Goal: Task Accomplishment & Management: Use online tool/utility

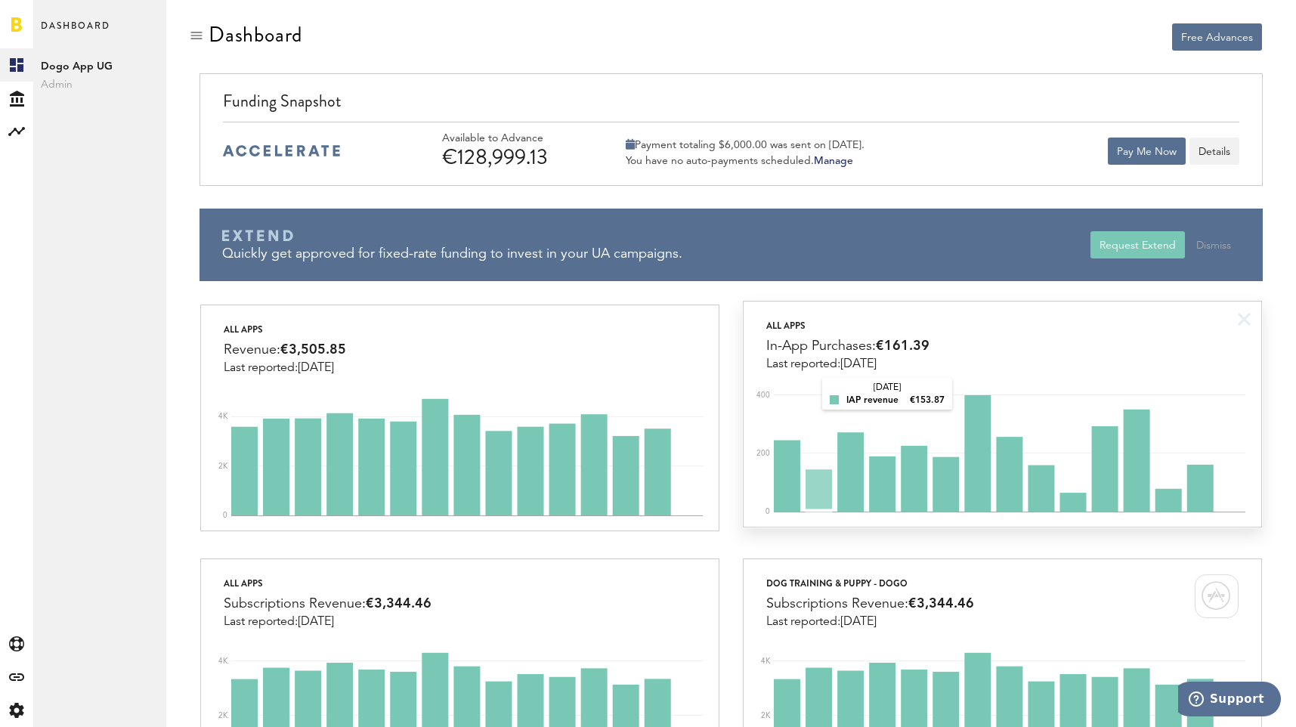
scroll to position [71, 0]
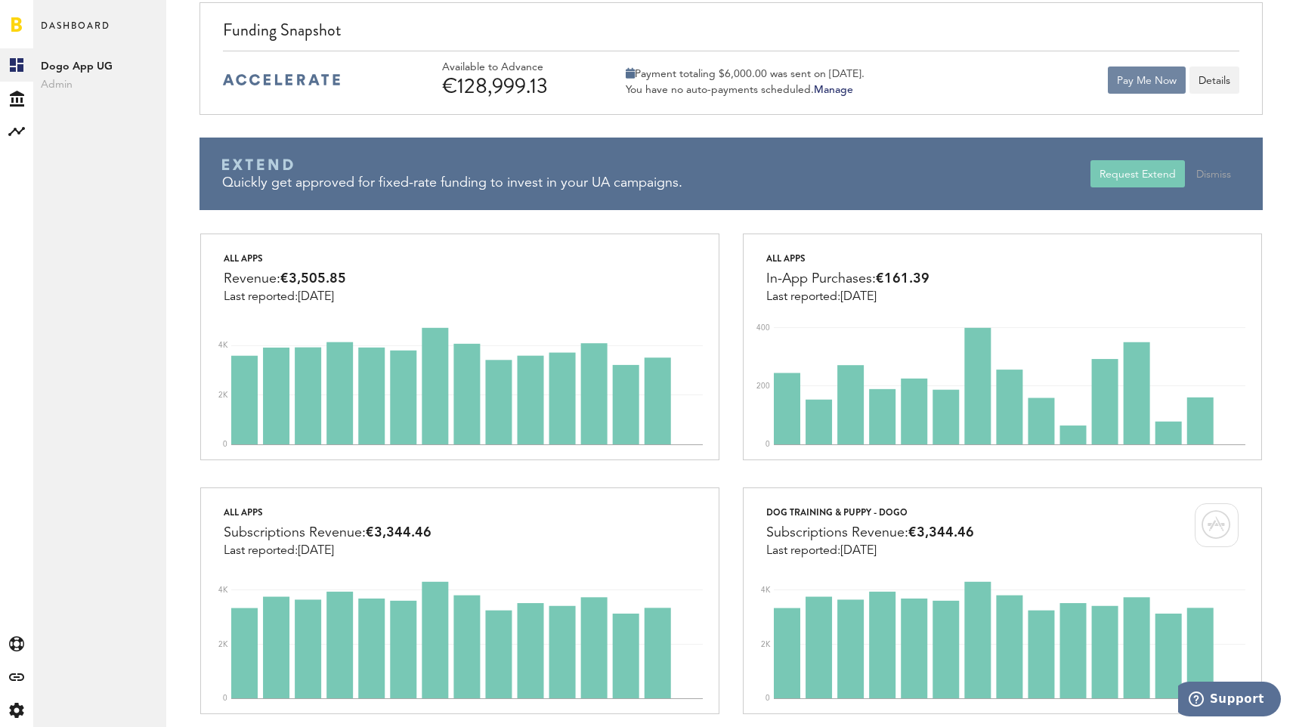
click at [1170, 79] on button "Pay Me Now" at bounding box center [1147, 79] width 78 height 27
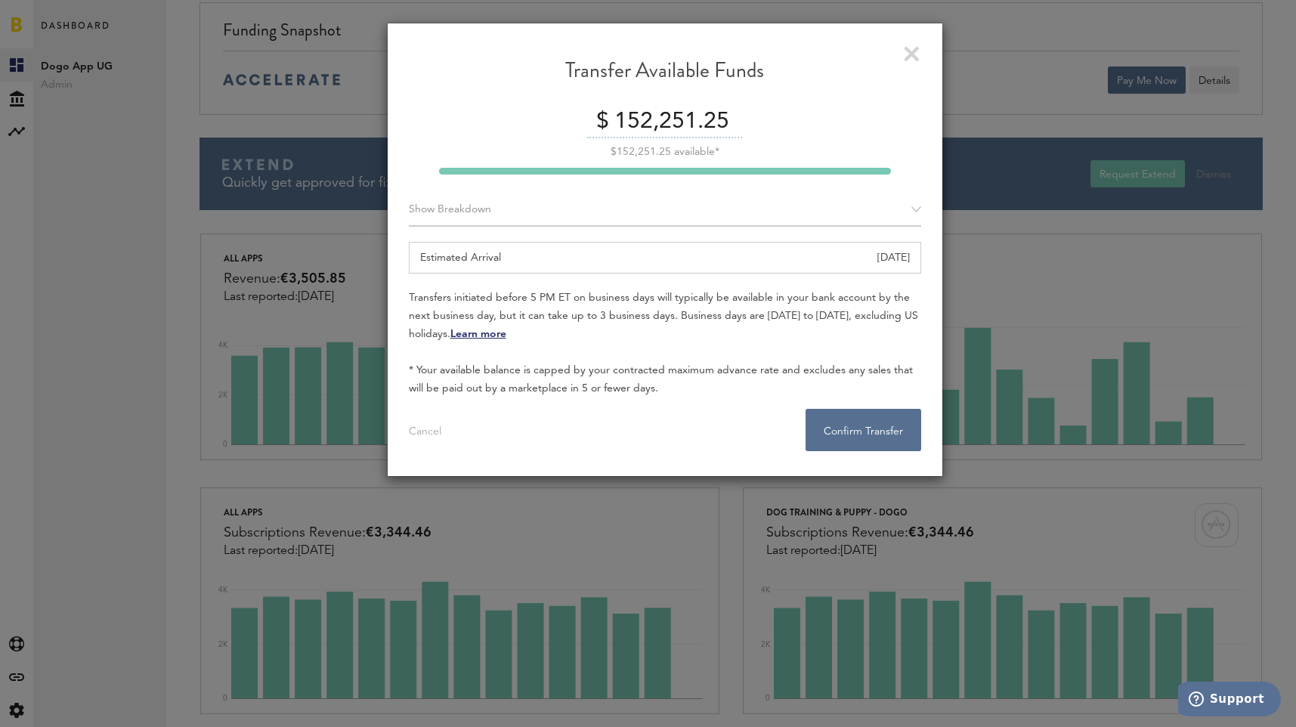
click at [904, 53] on link at bounding box center [912, 54] width 16 height 16
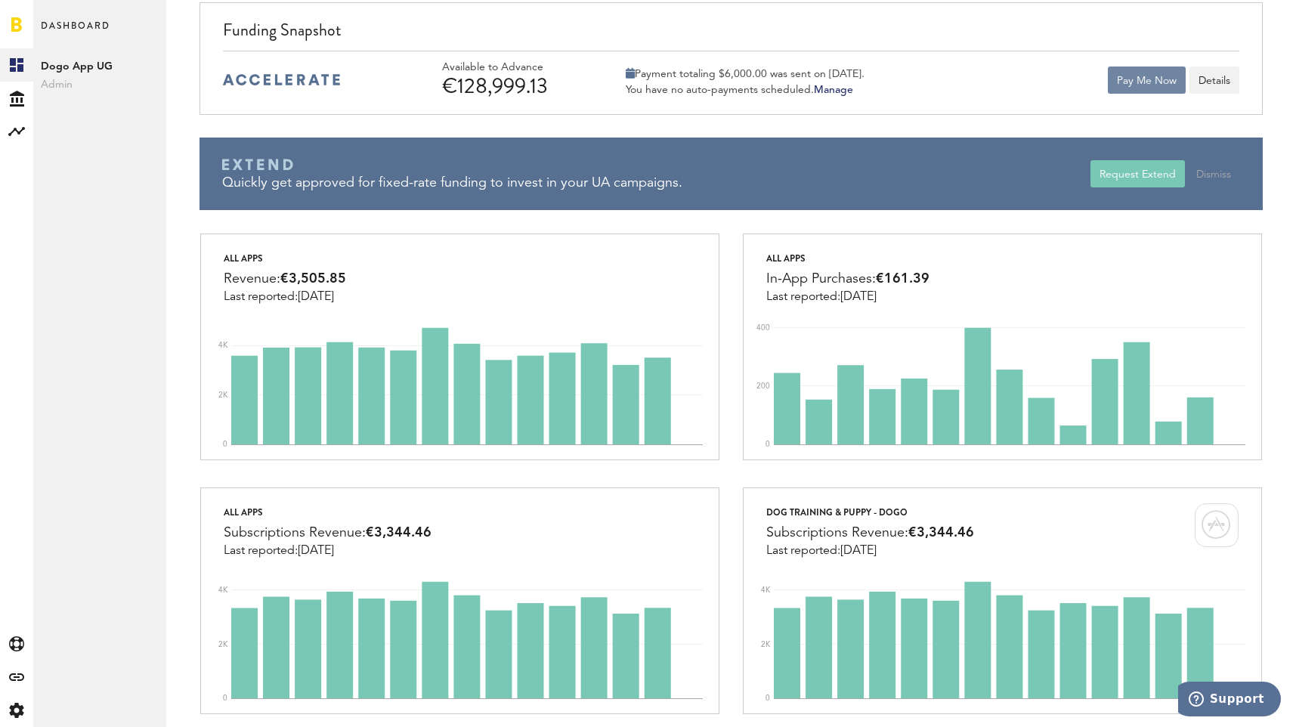
click at [1141, 76] on button "Pay Me Now" at bounding box center [1147, 79] width 78 height 27
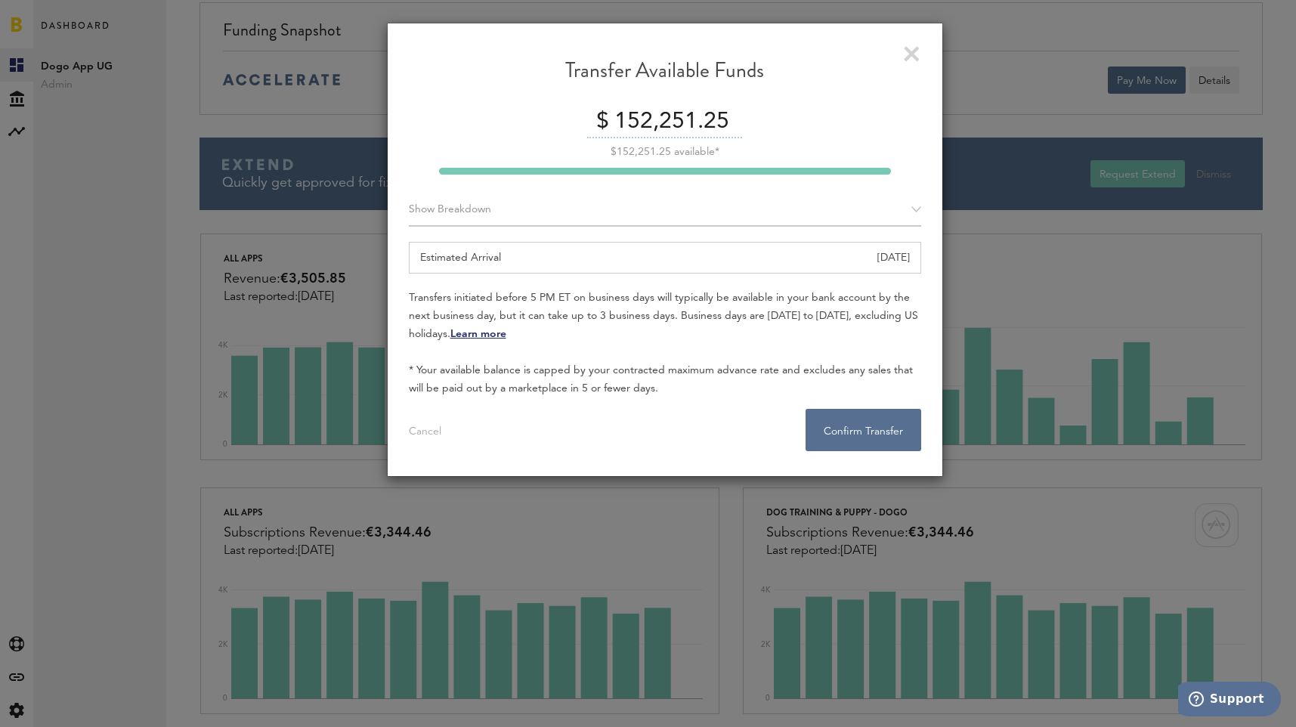
click at [663, 125] on input "152,251.25" at bounding box center [675, 123] width 131 height 32
drag, startPoint x: 630, startPoint y: 121, endPoint x: 784, endPoint y: 125, distance: 154.2
click at [784, 125] on div "$ 152,251.25" at bounding box center [665, 123] width 512 height 32
type input "125000"
click at [802, 147] on div "$152,251.25 available*" at bounding box center [665, 152] width 512 height 11
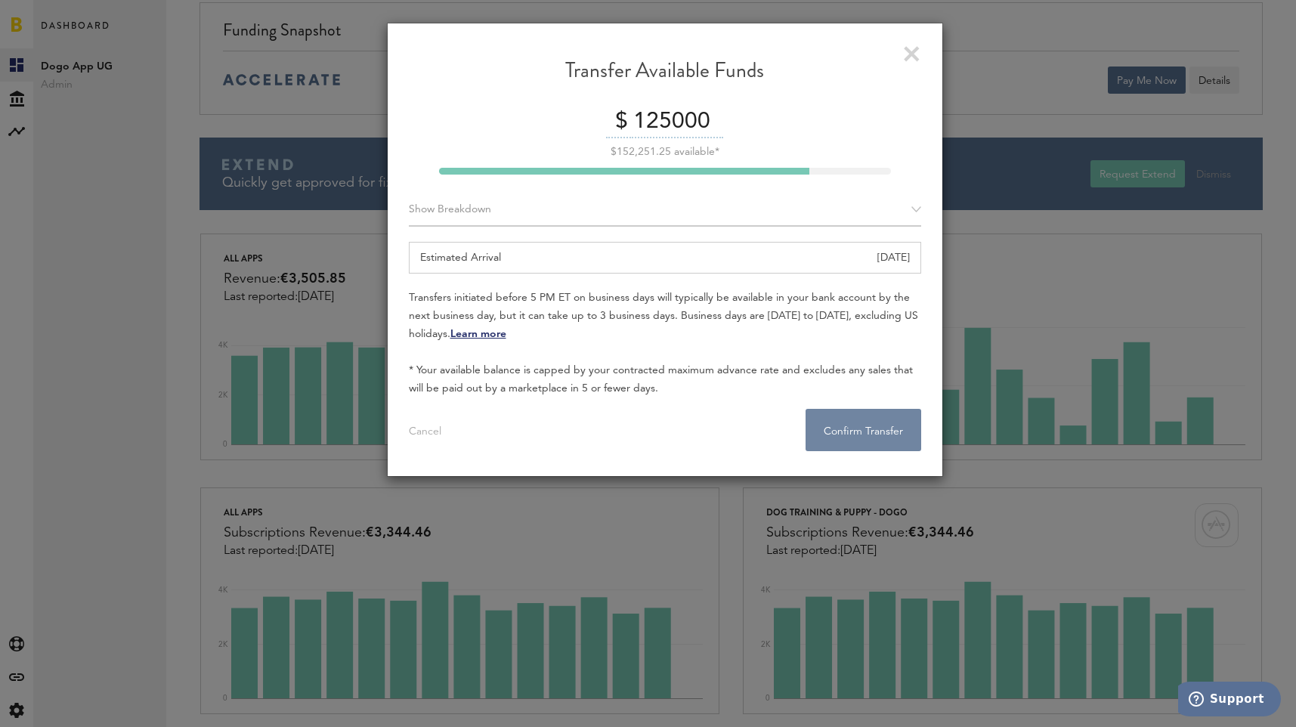
click at [870, 437] on button "Confirm Transfer . . ." at bounding box center [863, 430] width 116 height 42
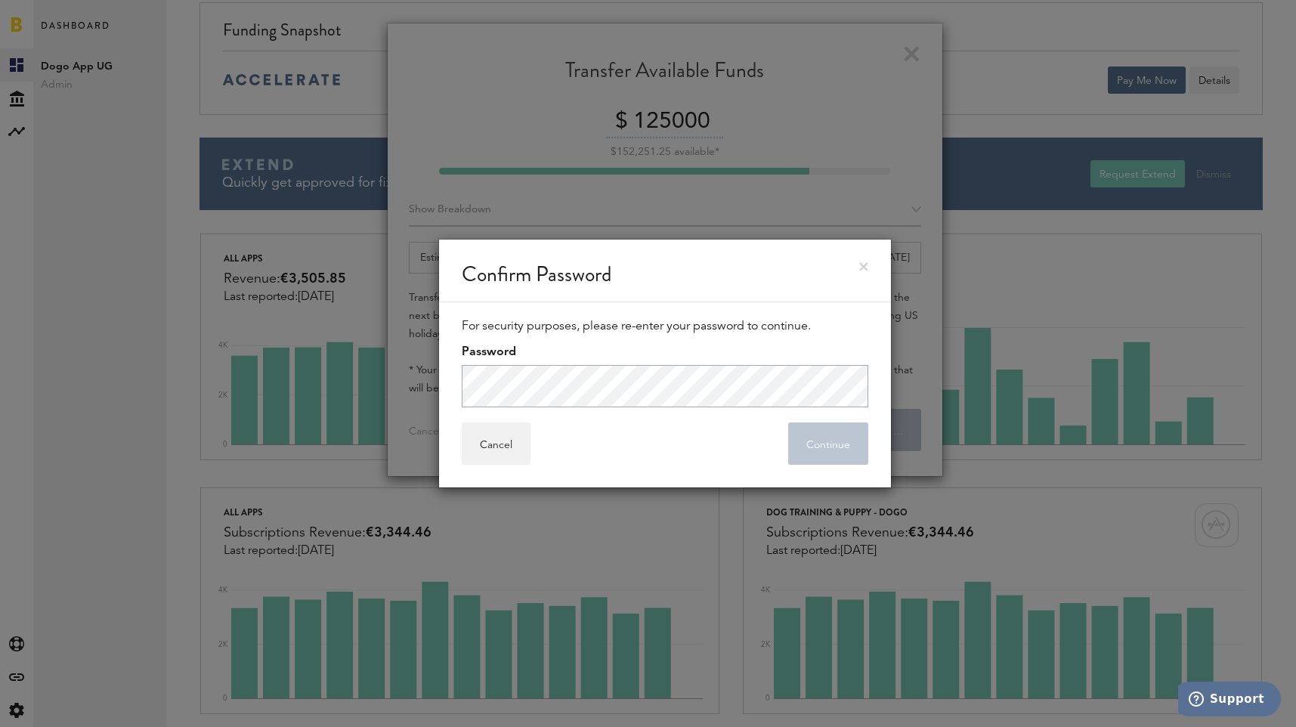
click at [0, 0] on div at bounding box center [0, 0] width 0 height 0
click at [842, 437] on button "Continue" at bounding box center [828, 443] width 80 height 42
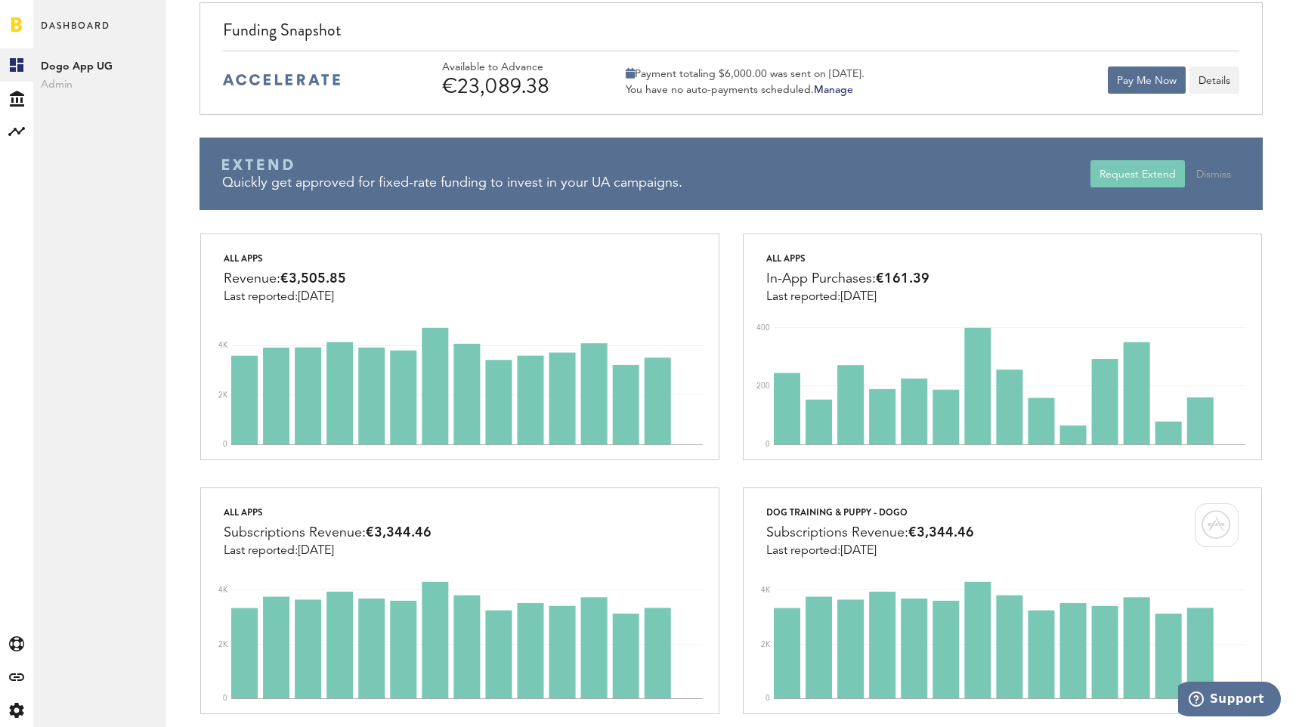
click at [767, 14] on div "Funding Snapshot Available to Advance €23,089.38 Payment totaling $6,000.00 was…" at bounding box center [730, 58] width 1062 height 113
